Goal: Transaction & Acquisition: Purchase product/service

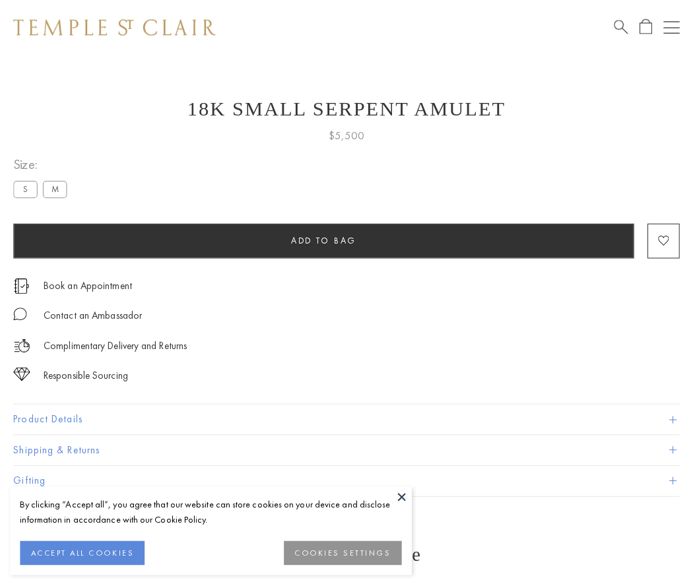
scroll to position [5, 0]
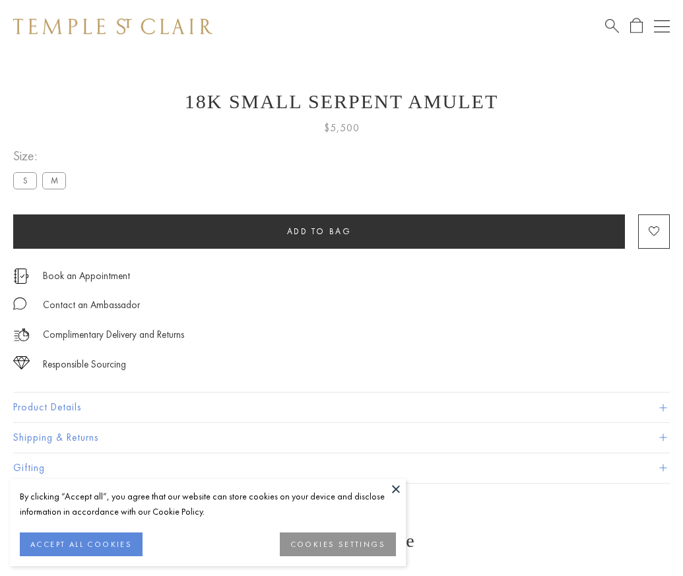
click at [319, 231] on span "Add to bag" at bounding box center [319, 231] width 65 height 11
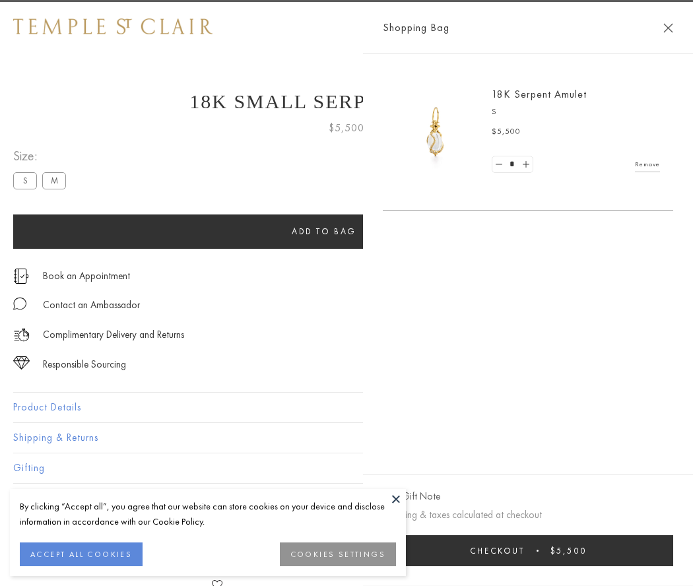
click at [539, 550] on span "submit" at bounding box center [538, 551] width 2 height 2
